Goal: Information Seeking & Learning: Check status

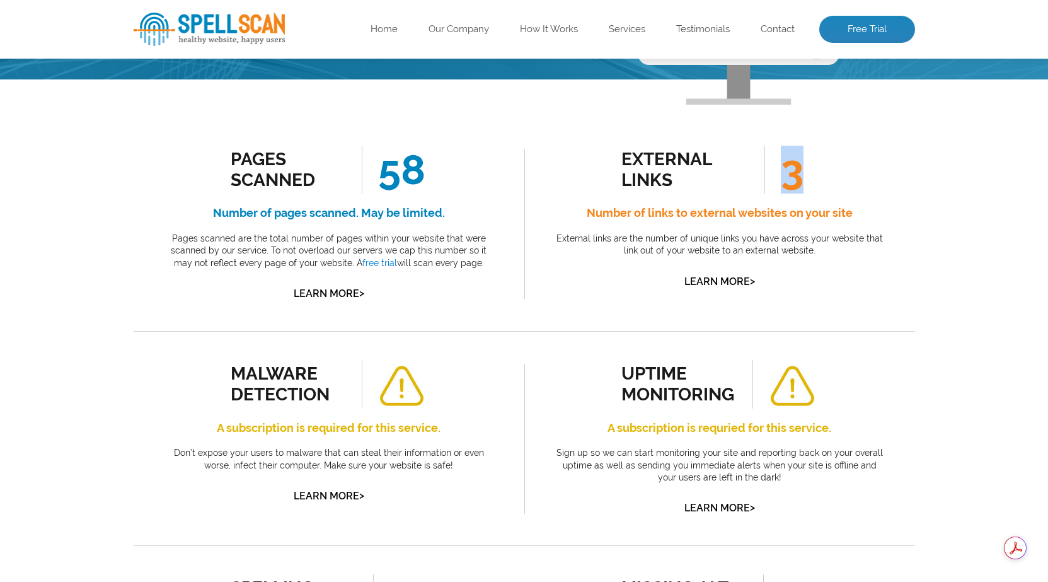
scroll to position [188, 0]
click at [800, 180] on span "3" at bounding box center [784, 170] width 39 height 48
click at [533, 167] on div "external links 3 Number of links to external websites on your site External lin…" at bounding box center [719, 224] width 391 height 214
drag, startPoint x: 378, startPoint y: 166, endPoint x: 449, endPoint y: 171, distance: 71.4
click at [449, 171] on div "Pages Scanned 58 Number of pages scanned. May be limited. Pages scanned are the…" at bounding box center [329, 224] width 334 height 157
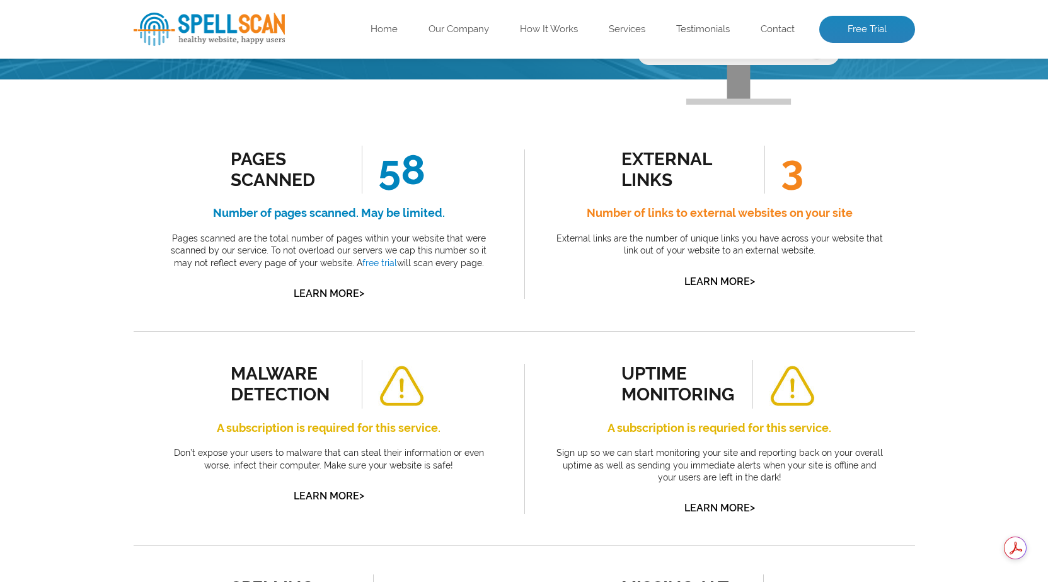
click at [510, 166] on div "Pages Scanned 58 Number of pages scanned. May be limited. Pages scanned are the…" at bounding box center [329, 224] width 391 height 214
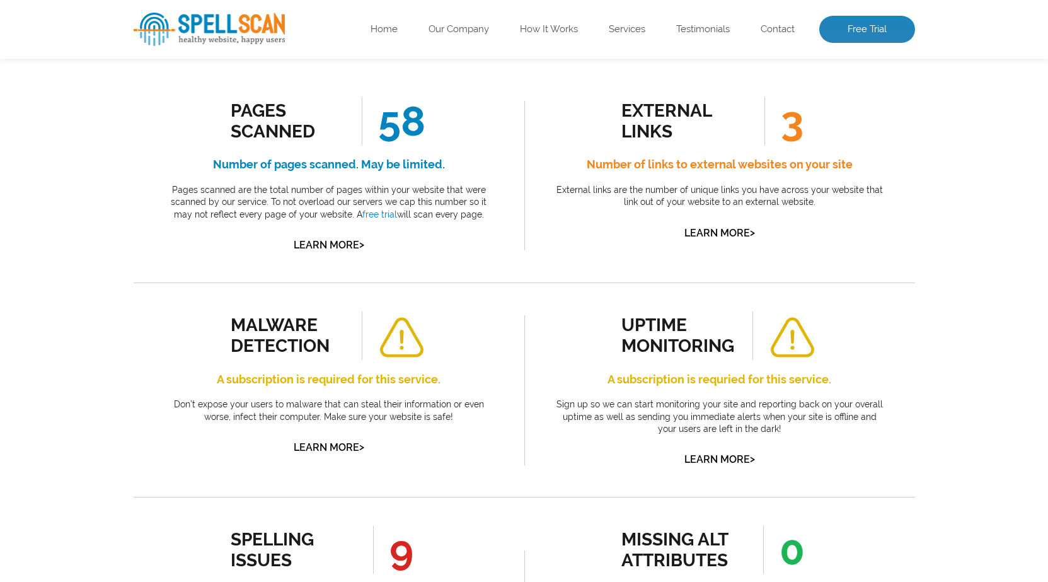
scroll to position [251, 0]
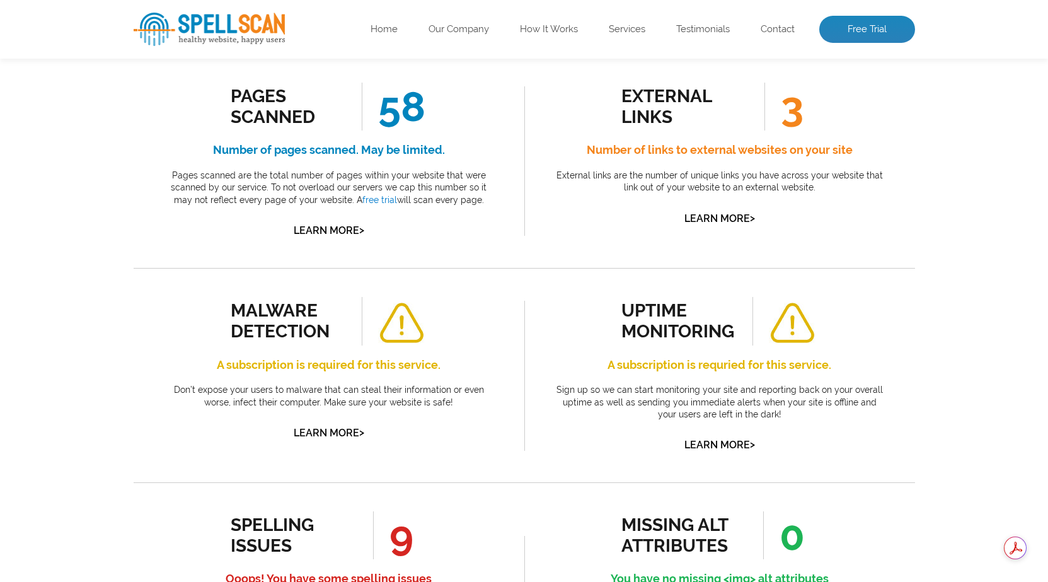
drag, startPoint x: 398, startPoint y: 528, endPoint x: 417, endPoint y: 538, distance: 21.4
click at [417, 538] on li "9" at bounding box center [385, 535] width 83 height 48
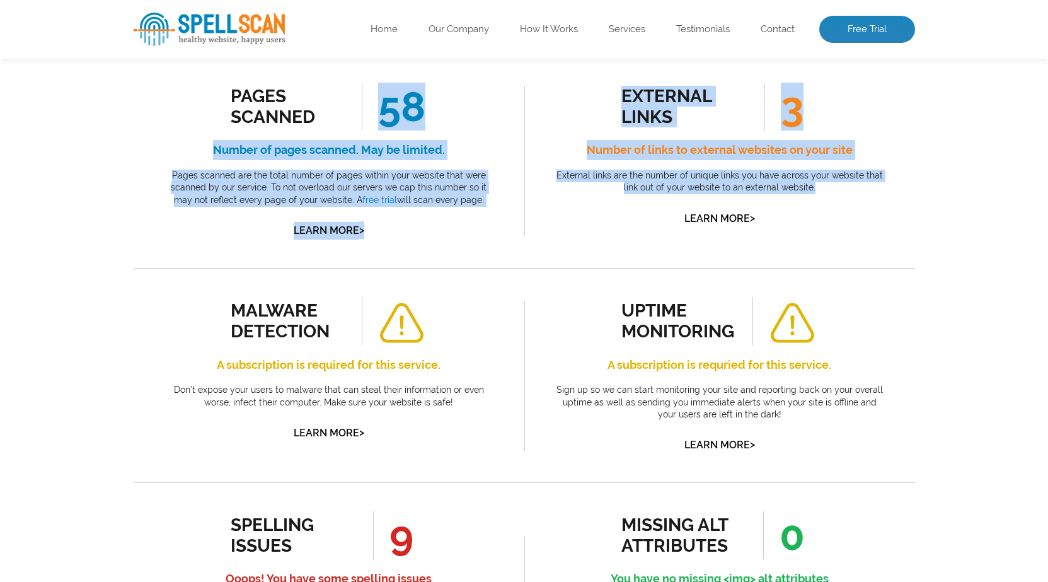
drag, startPoint x: 380, startPoint y: 107, endPoint x: 827, endPoint y: 190, distance: 454.4
click at [827, 190] on p "External links are the number of unique links you have across your website that…" at bounding box center [720, 182] width 334 height 25
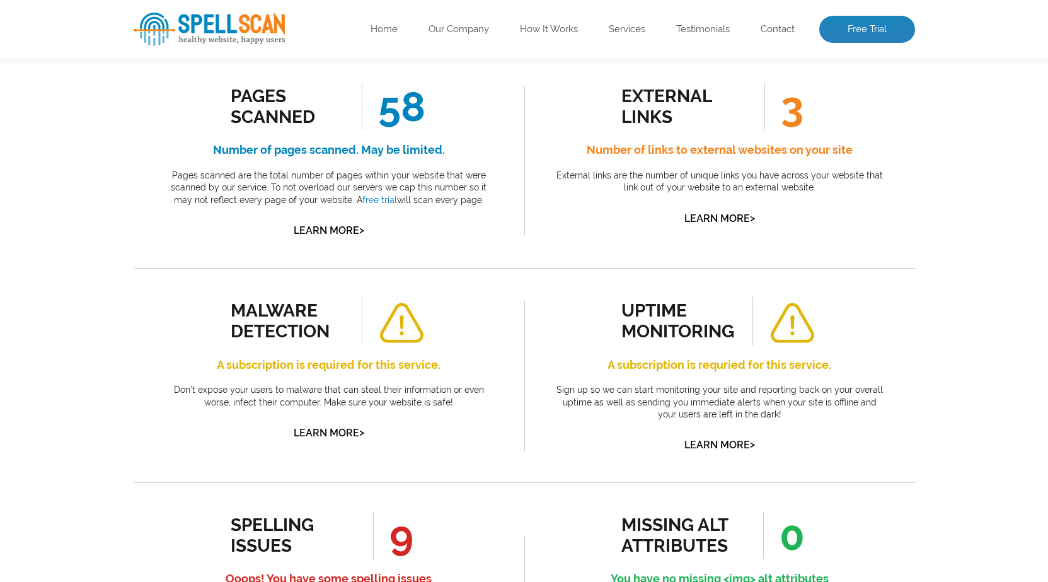
click at [827, 190] on p "External links are the number of unique links you have across your website that…" at bounding box center [720, 182] width 334 height 25
drag, startPoint x: 381, startPoint y: 103, endPoint x: 415, endPoint y: 107, distance: 33.6
click at [415, 107] on span "58" at bounding box center [394, 107] width 64 height 48
click at [410, 109] on span "58" at bounding box center [394, 107] width 64 height 48
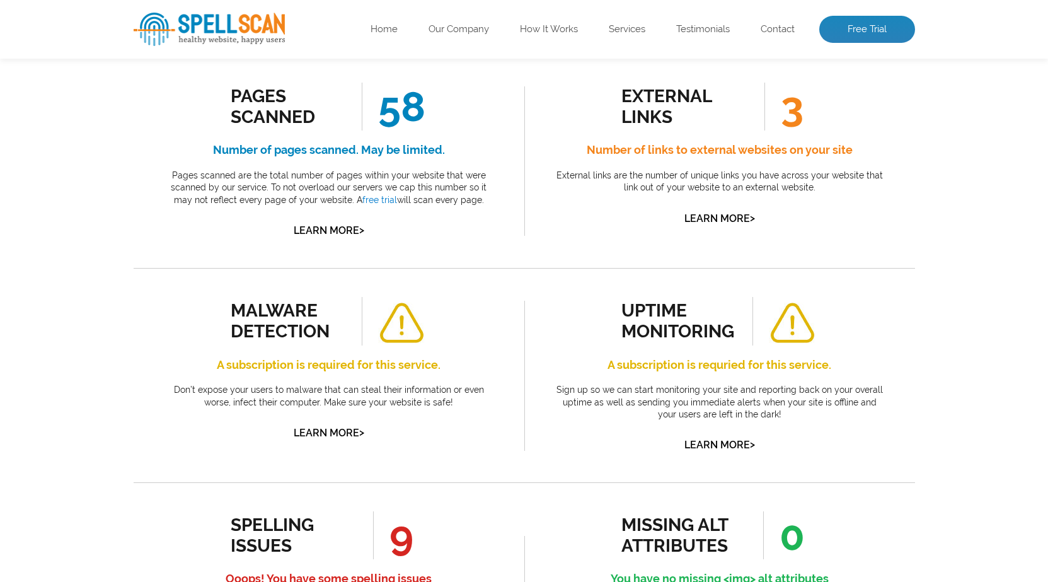
click at [342, 114] on div "Pages Scanned" at bounding box center [288, 107] width 114 height 42
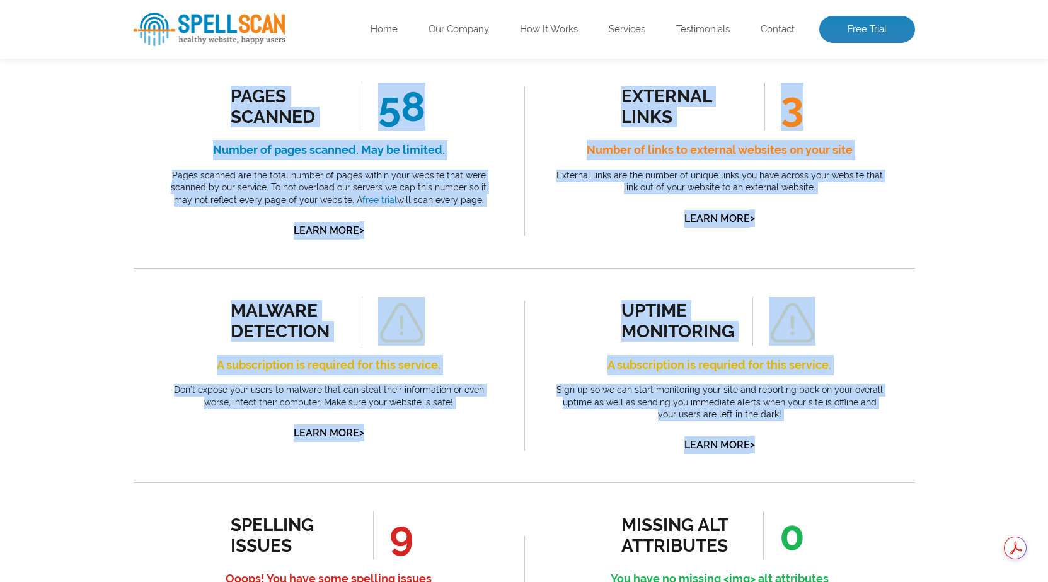
drag, startPoint x: 222, startPoint y: 100, endPoint x: 808, endPoint y: 444, distance: 679.7
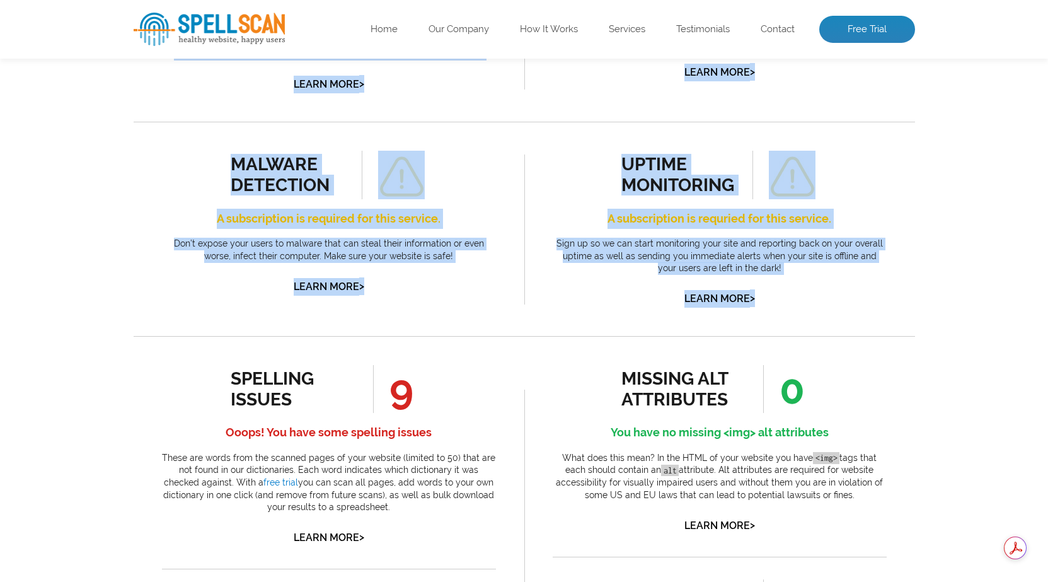
scroll to position [377, 0]
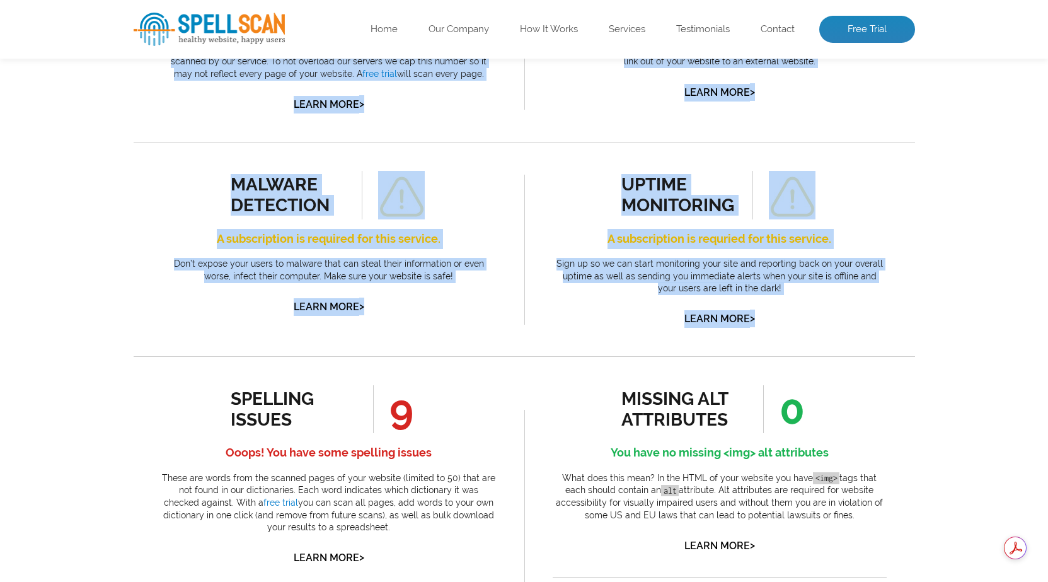
click at [526, 147] on div "uptime monitoring A subscription is requried for this service. Sign up so we ca…" at bounding box center [719, 249] width 391 height 214
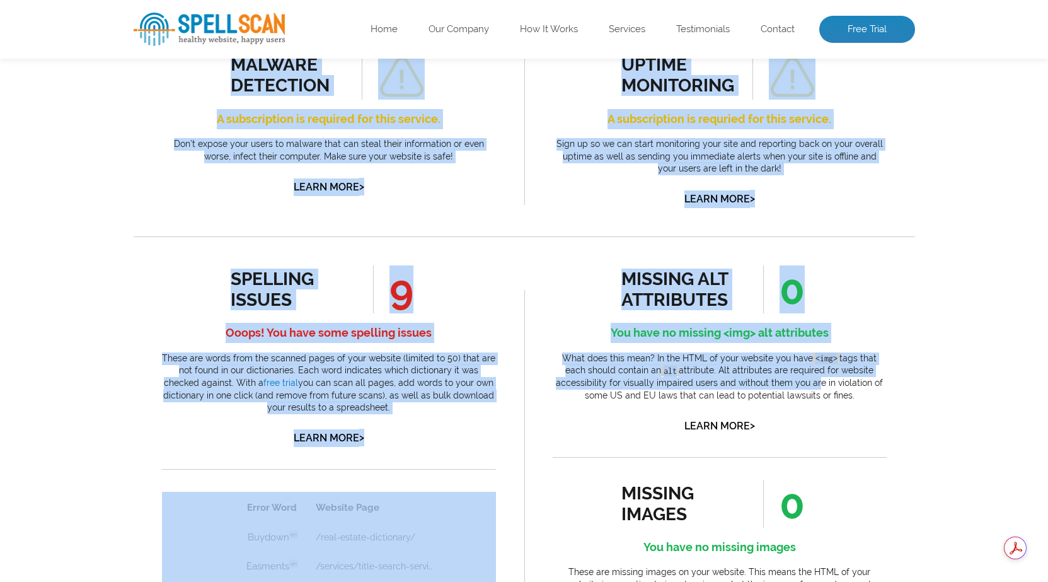
scroll to position [528, 0]
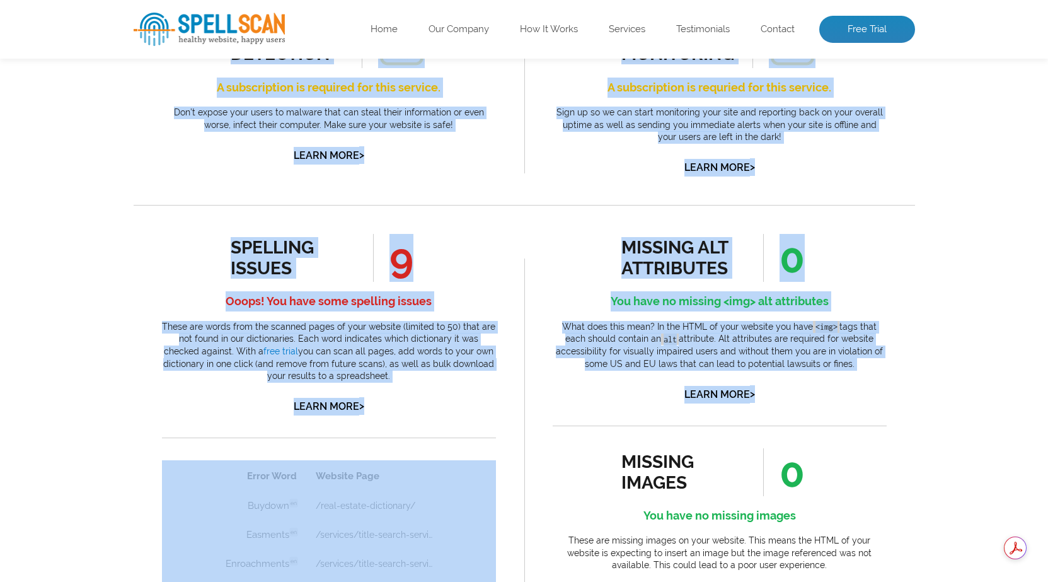
drag, startPoint x: 231, startPoint y: 72, endPoint x: 812, endPoint y: 393, distance: 663.8
click at [812, 393] on div "Pages Scanned 58 Number of pages scanned. May be limited. Pages scanned are the…" at bounding box center [525, 519] width 782 height 1484
click at [531, 202] on div "uptime monitoring A subscription is requried for this service. Sign up so we ca…" at bounding box center [719, 98] width 391 height 214
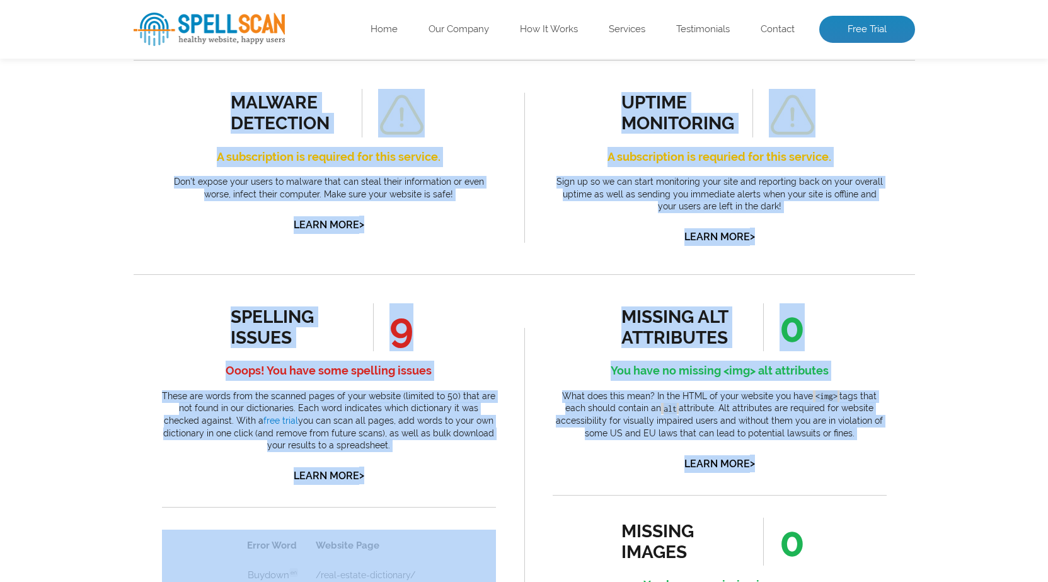
scroll to position [465, 0]
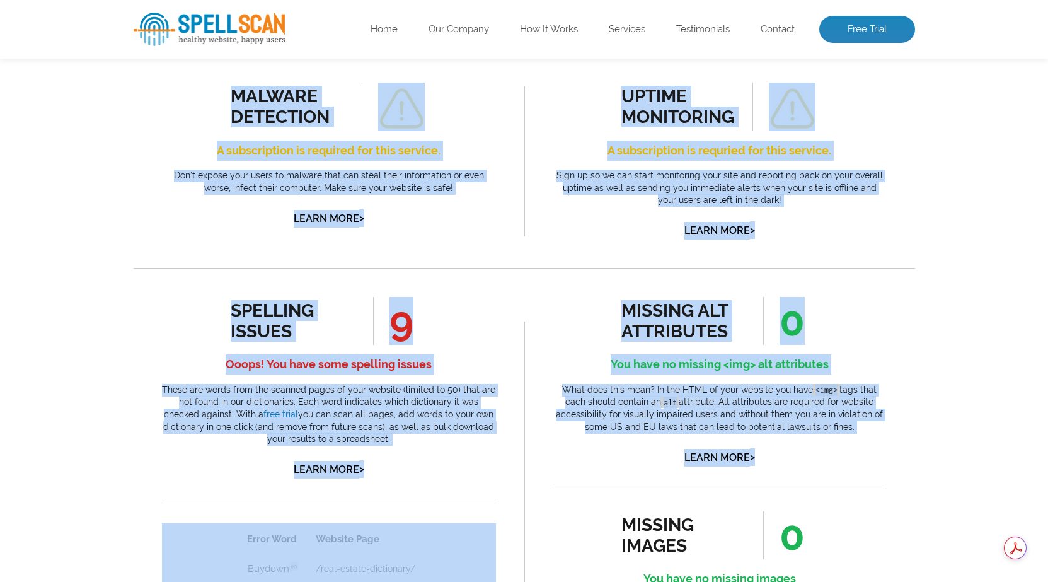
drag, startPoint x: 228, startPoint y: 75, endPoint x: 785, endPoint y: 453, distance: 673.4
click at [785, 453] on div "Pages Scanned 58 Number of pages scanned. May be limited. Pages scanned are the…" at bounding box center [525, 582] width 782 height 1484
click at [516, 258] on div "malware detection A subscription is required for this service. Don’t expose you…" at bounding box center [329, 161] width 391 height 214
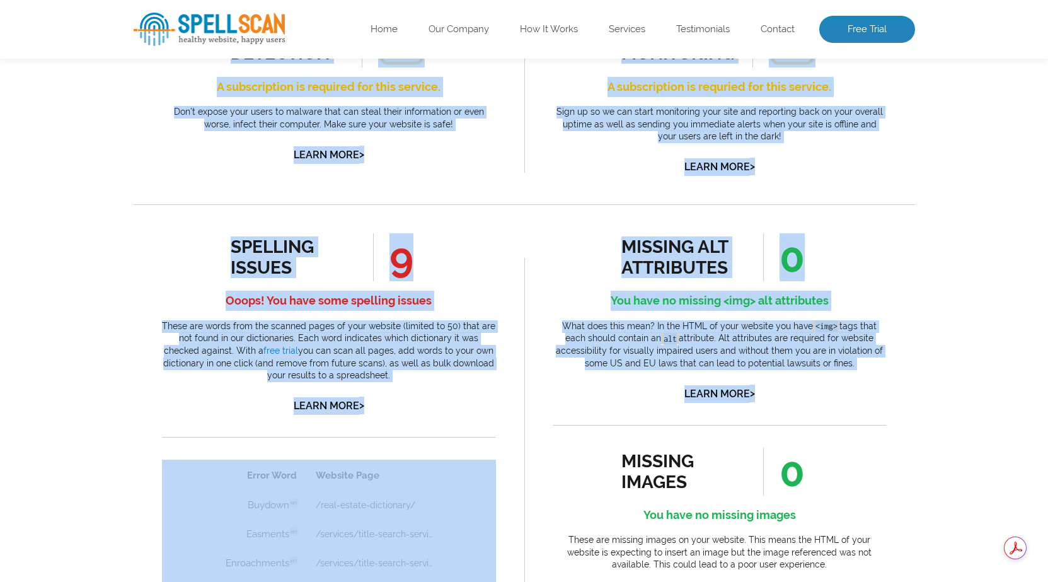
scroll to position [654, 0]
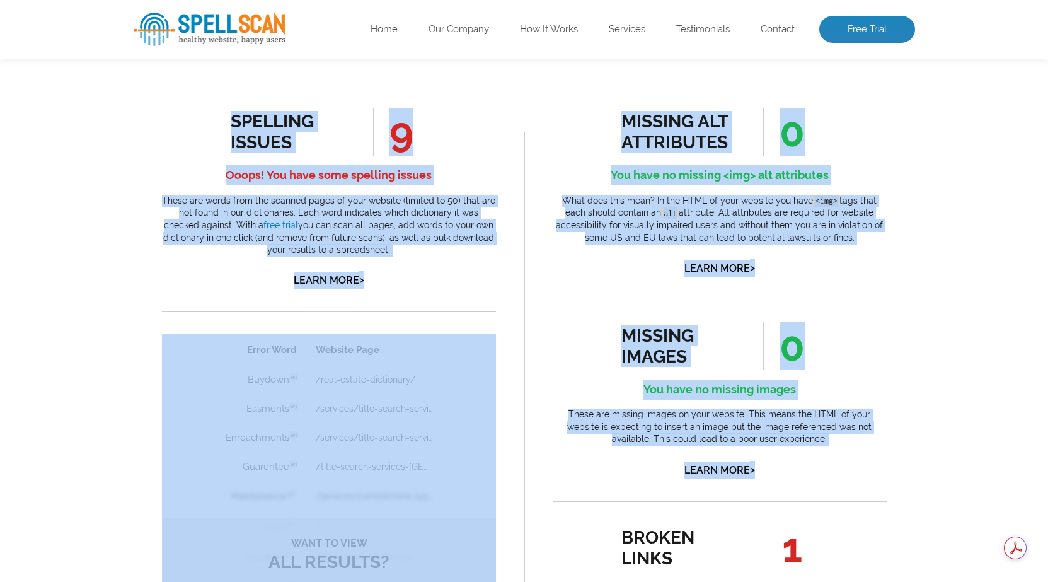
drag, startPoint x: 229, startPoint y: 73, endPoint x: 794, endPoint y: 465, distance: 687.5
click at [794, 465] on div "Pages Scanned 58 Number of pages scanned. May be limited. Pages scanned are the…" at bounding box center [525, 393] width 782 height 1484
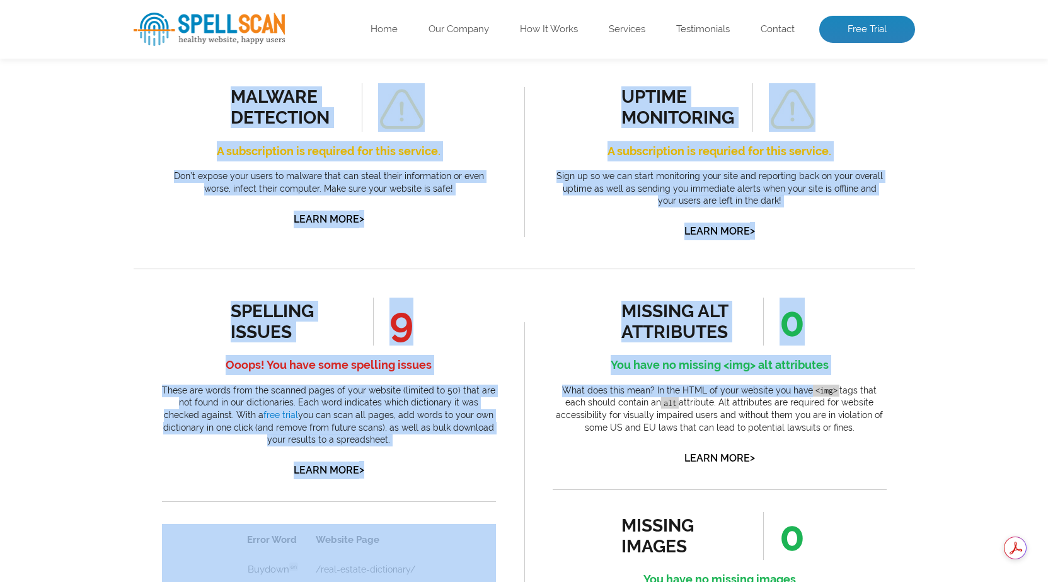
scroll to position [465, 0]
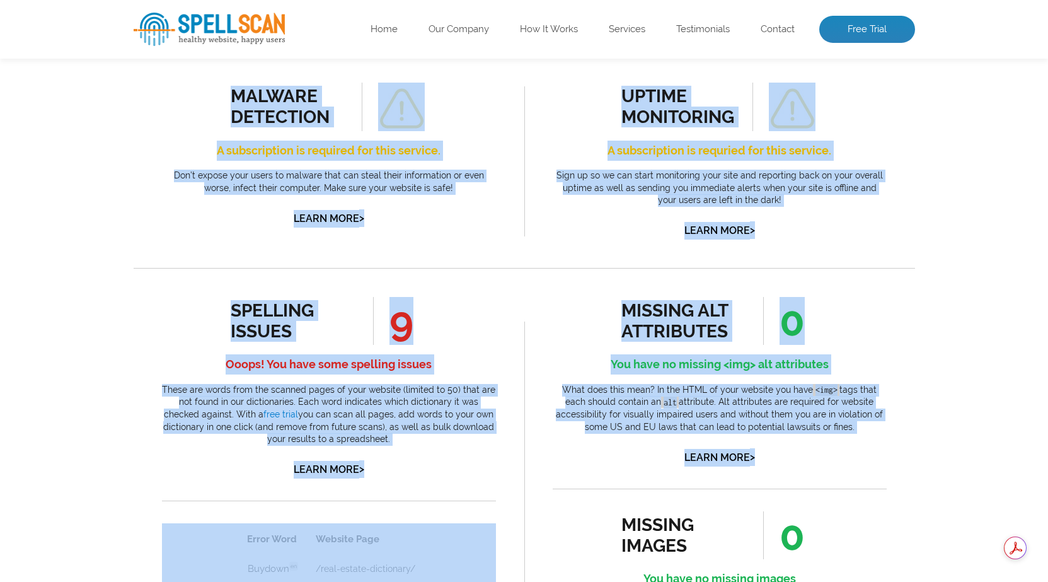
drag, startPoint x: 224, startPoint y: 79, endPoint x: 790, endPoint y: 457, distance: 680.4
click at [790, 457] on div "Pages Scanned 58 Number of pages scanned. May be limited. Pages scanned are the…" at bounding box center [525, 582] width 782 height 1484
click at [524, 267] on div "uptime monitoring A subscription is requried for this service. Sign up so we ca…" at bounding box center [719, 161] width 391 height 214
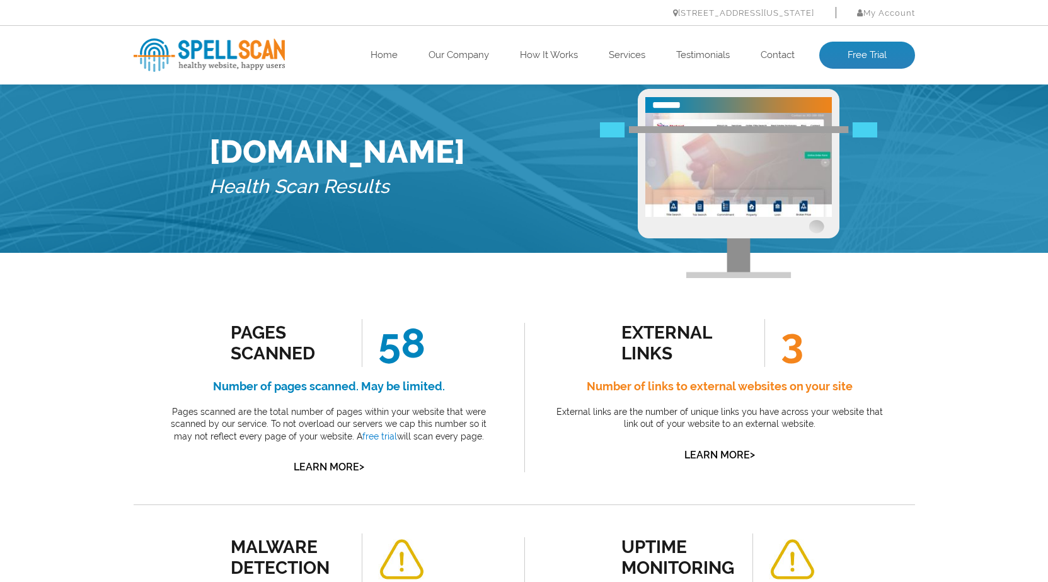
scroll to position [0, 0]
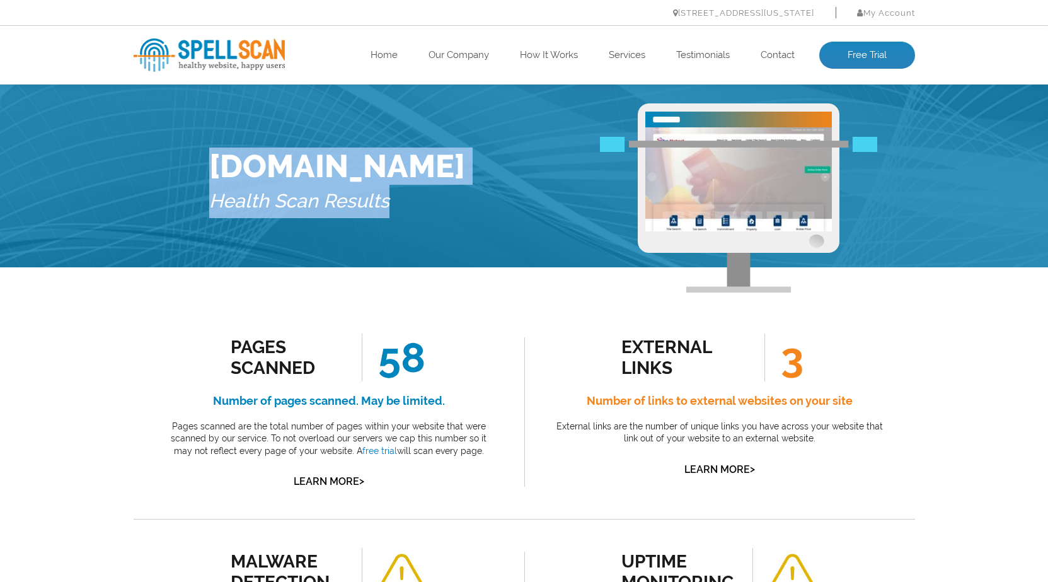
drag, startPoint x: 207, startPoint y: 153, endPoint x: 391, endPoint y: 203, distance: 190.7
click at [391, 203] on div "[DOMAIN_NAME] Health Scan Results" at bounding box center [524, 185] width 649 height 164
click at [355, 202] on h5 "Health Scan Results" at bounding box center [337, 201] width 256 height 33
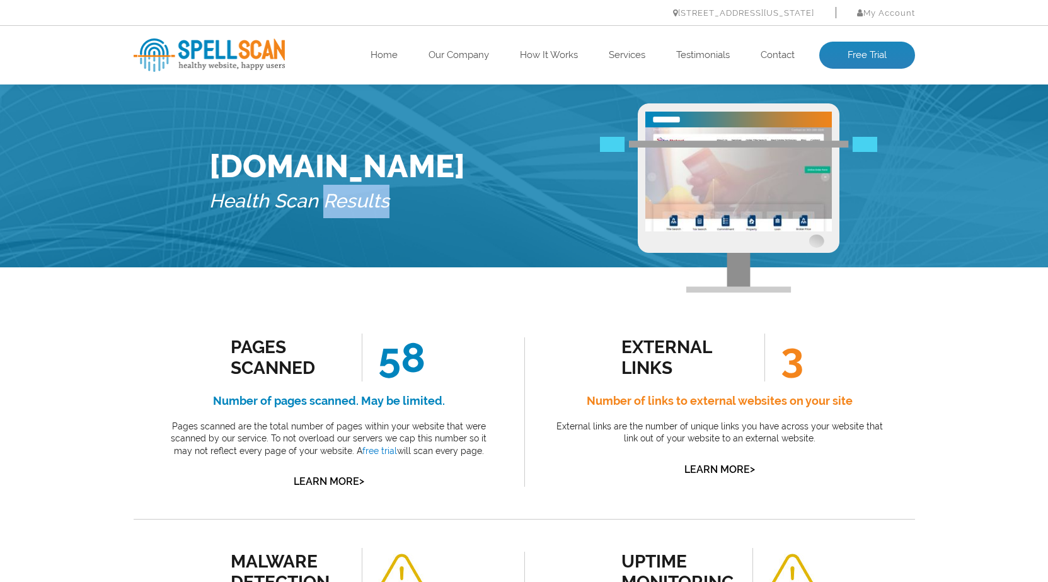
click at [355, 202] on h5 "Health Scan Results" at bounding box center [337, 201] width 256 height 33
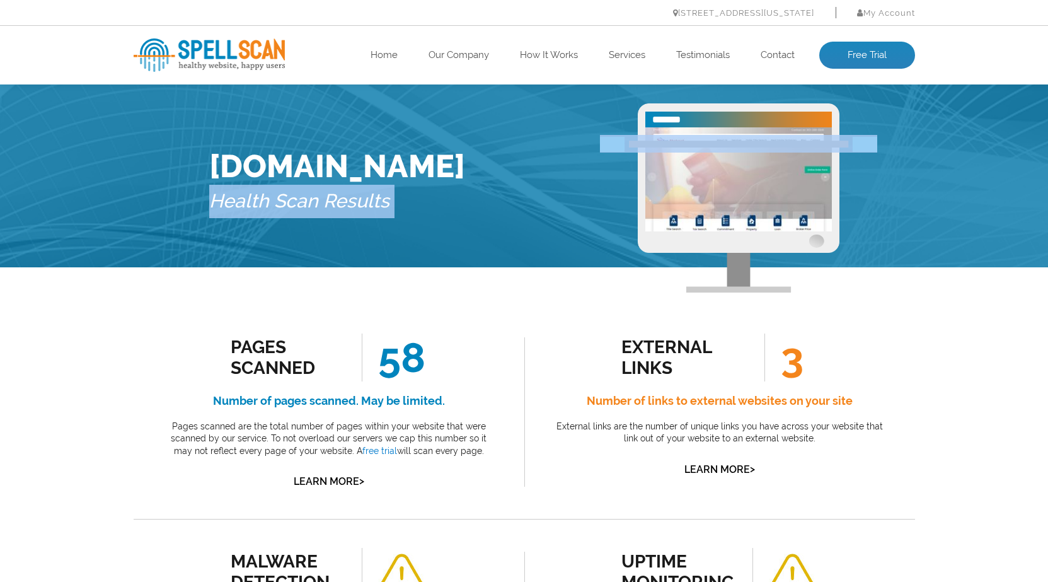
click at [355, 202] on h5 "Health Scan Results" at bounding box center [337, 201] width 256 height 33
click at [396, 206] on div "[DOMAIN_NAME] Health Scan Results" at bounding box center [524, 185] width 649 height 164
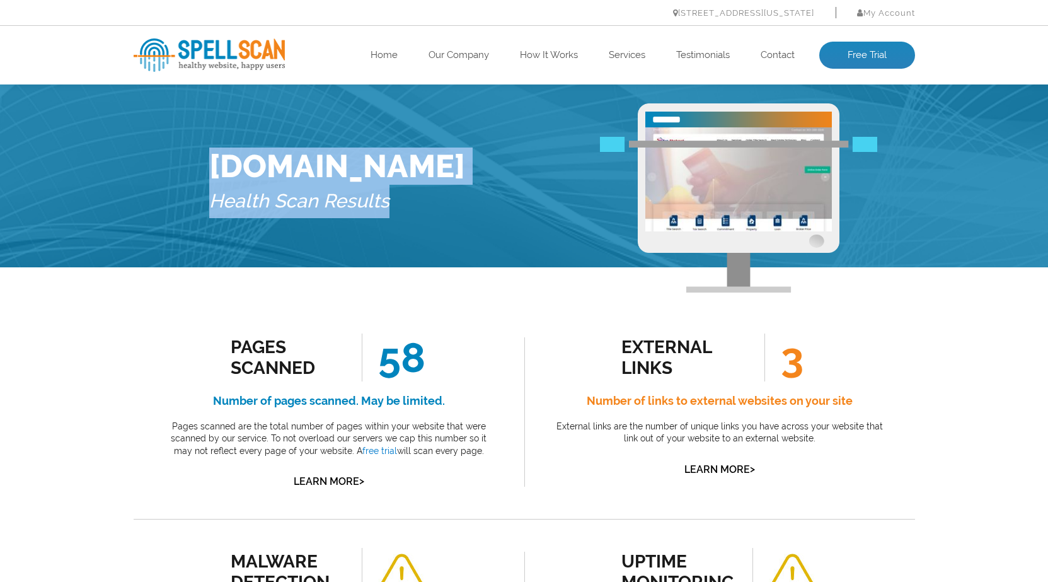
drag, startPoint x: 412, startPoint y: 200, endPoint x: 196, endPoint y: 165, distance: 219.1
click at [196, 165] on div "[DOMAIN_NAME] Health Scan Results" at bounding box center [524, 175] width 1048 height 183
drag, startPoint x: 196, startPoint y: 165, endPoint x: 289, endPoint y: 165, distance: 92.7
click at [289, 165] on div "[DOMAIN_NAME] Health Scan Results" at bounding box center [524, 175] width 1048 height 183
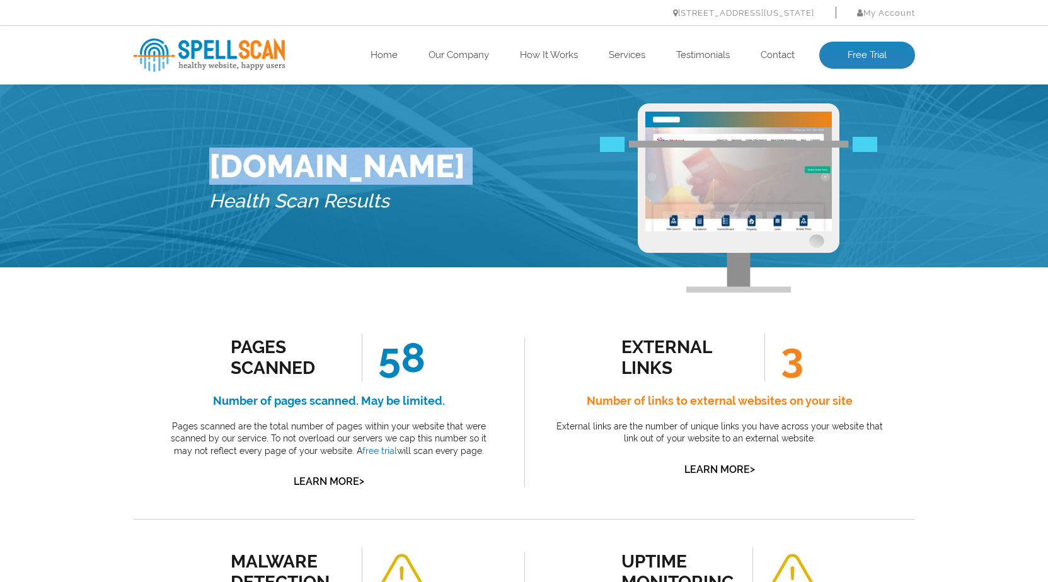
click at [233, 165] on h1 "[DOMAIN_NAME]" at bounding box center [337, 165] width 256 height 37
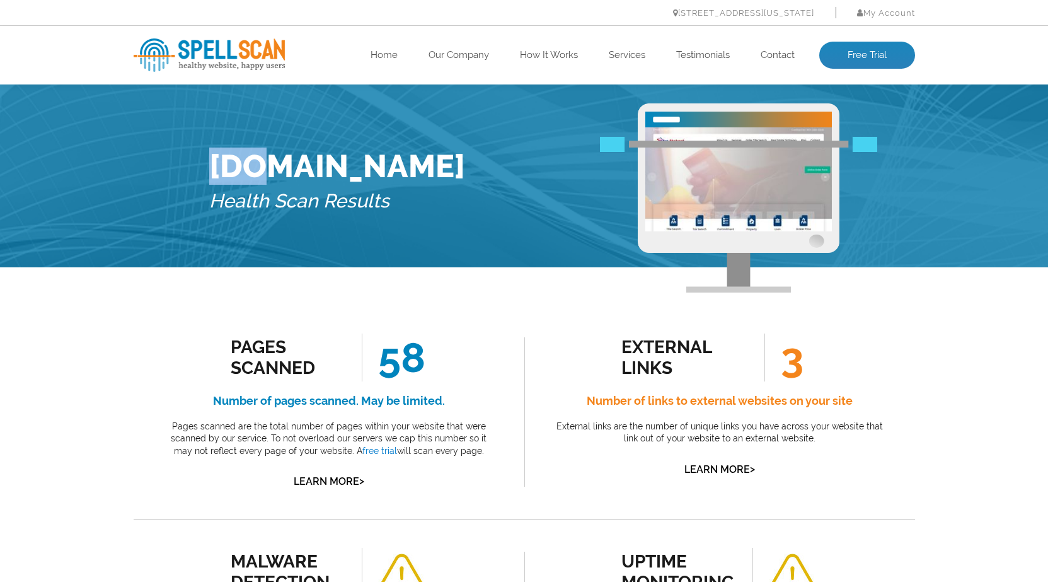
click at [233, 165] on h1 "[DOMAIN_NAME]" at bounding box center [337, 165] width 256 height 37
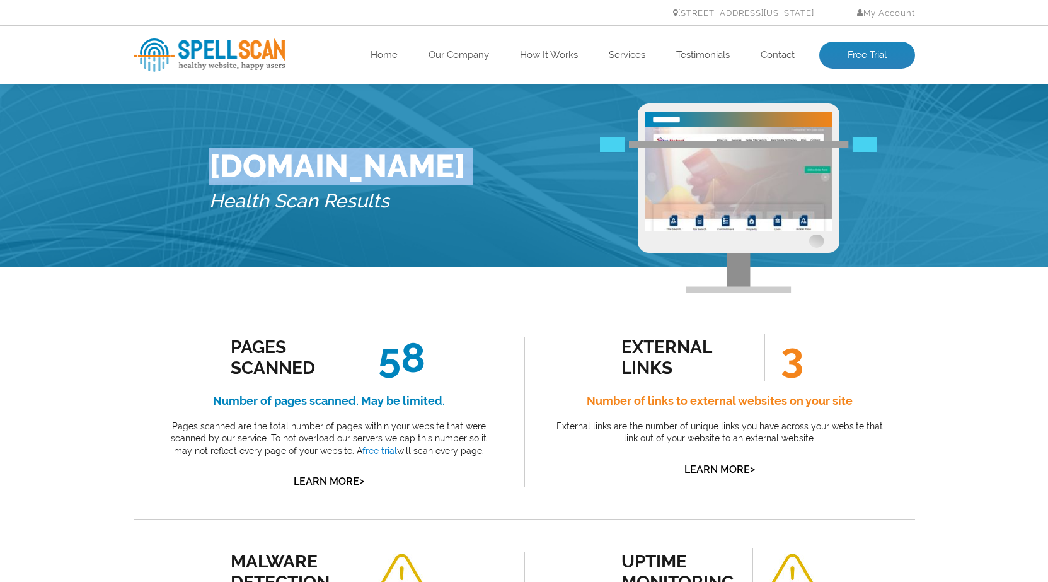
click at [233, 165] on h1 "[DOMAIN_NAME]" at bounding box center [337, 165] width 256 height 37
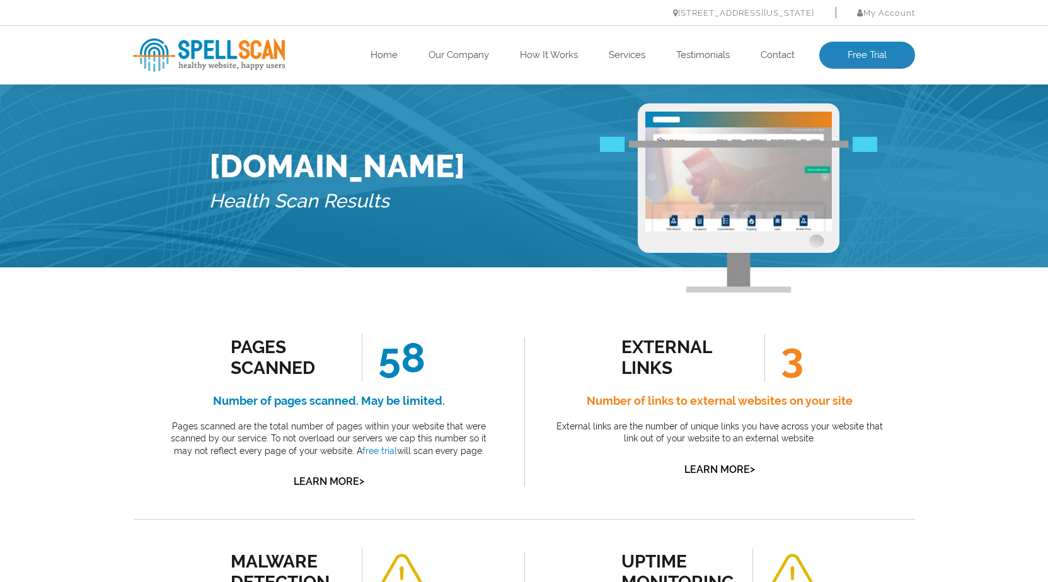
click at [226, 221] on div "[DOMAIN_NAME] Health Scan Results" at bounding box center [337, 185] width 256 height 164
drag, startPoint x: 209, startPoint y: 200, endPoint x: 405, endPoint y: 195, distance: 195.4
click at [405, 195] on div "[DOMAIN_NAME] Health Scan Results" at bounding box center [524, 185] width 649 height 164
click at [374, 204] on h5 "Health Scan Results" at bounding box center [337, 201] width 256 height 33
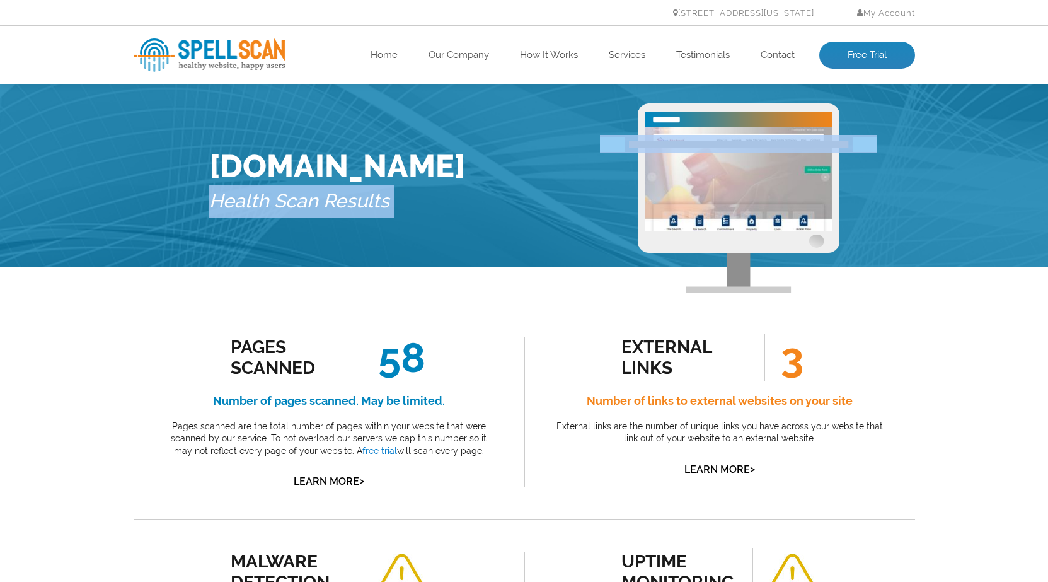
click at [374, 204] on h5 "Health Scan Results" at bounding box center [337, 201] width 256 height 33
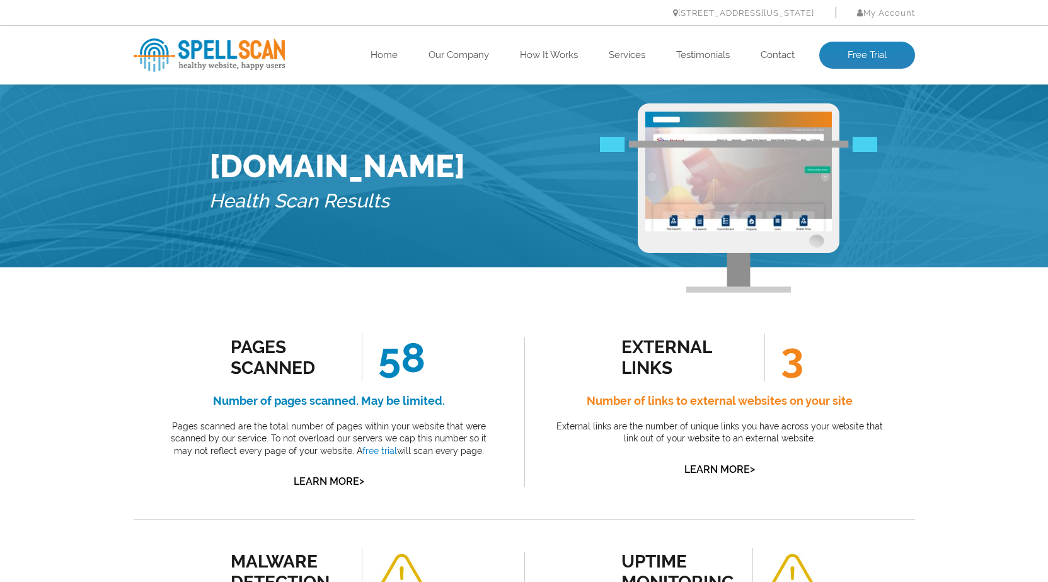
click at [526, 243] on div "[DOMAIN_NAME] Health Scan Results" at bounding box center [524, 185] width 649 height 164
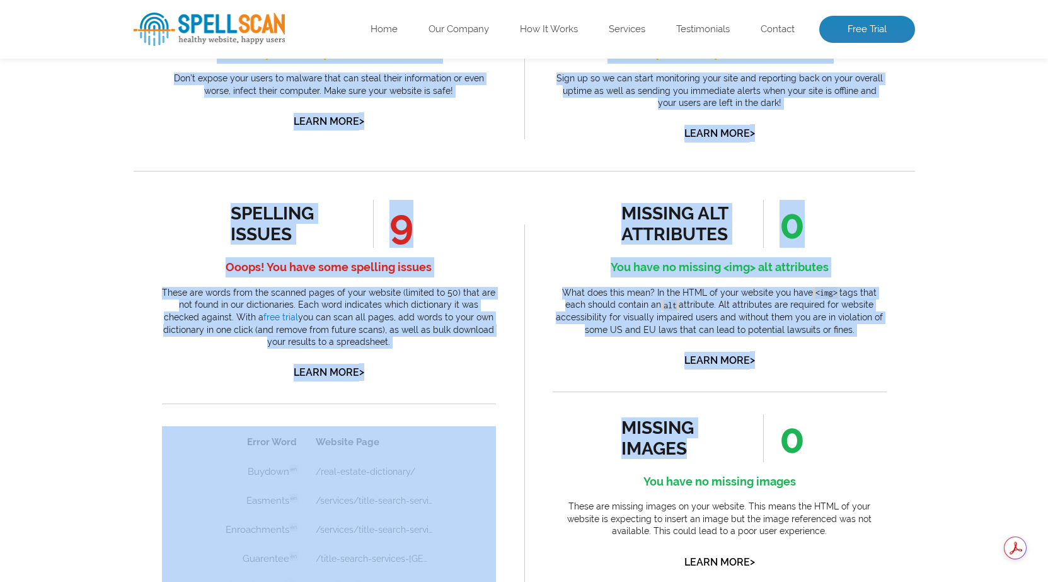
scroll to position [567, 0]
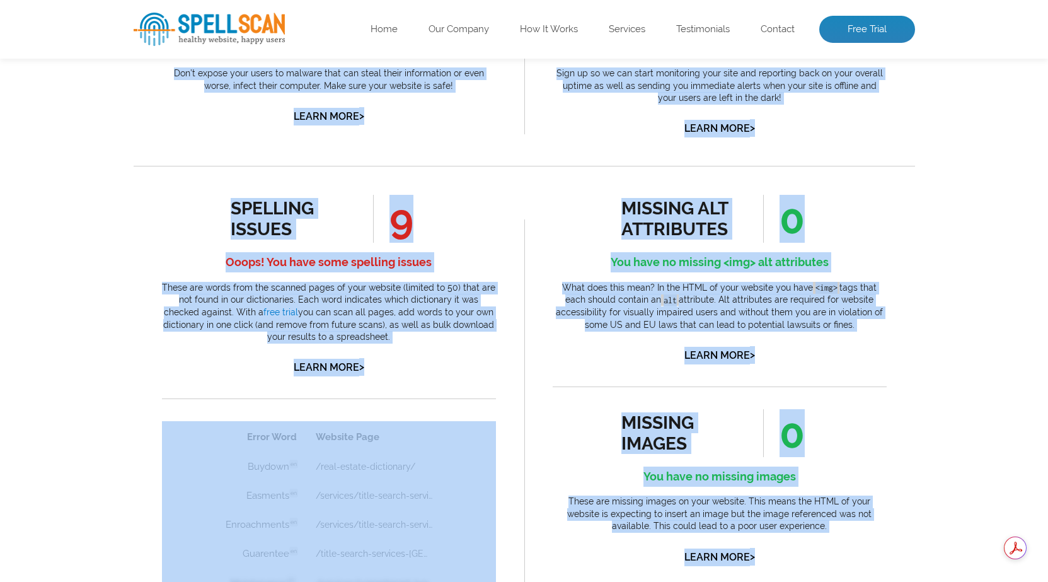
drag, startPoint x: 232, startPoint y: 100, endPoint x: 795, endPoint y: 557, distance: 725.0
click at [795, 557] on div "Pages Scanned 58 Number of pages scanned. May be limited. Pages scanned are the…" at bounding box center [525, 480] width 782 height 1484
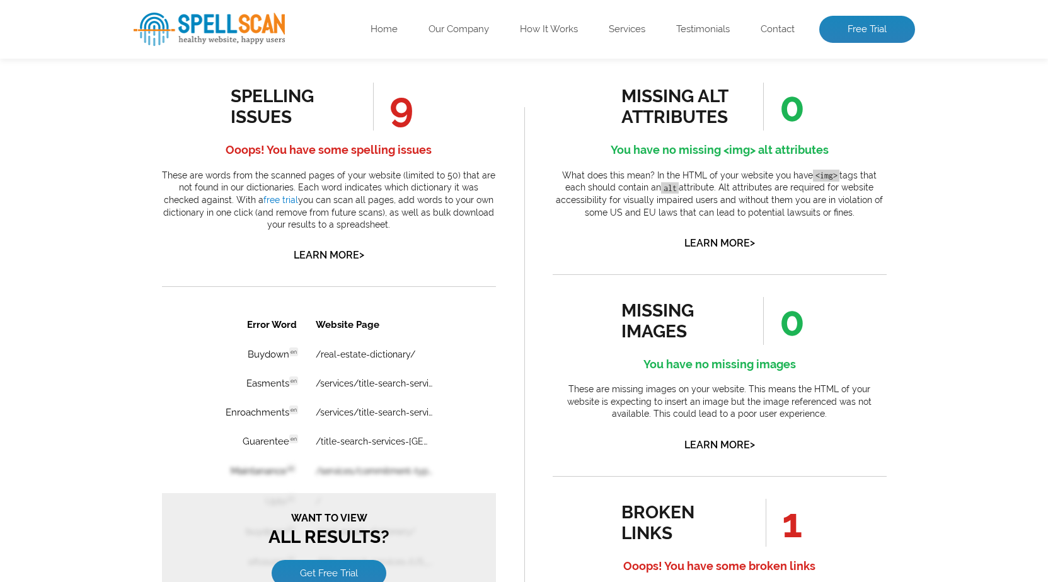
scroll to position [681, 0]
